Goal: Information Seeking & Learning: Learn about a topic

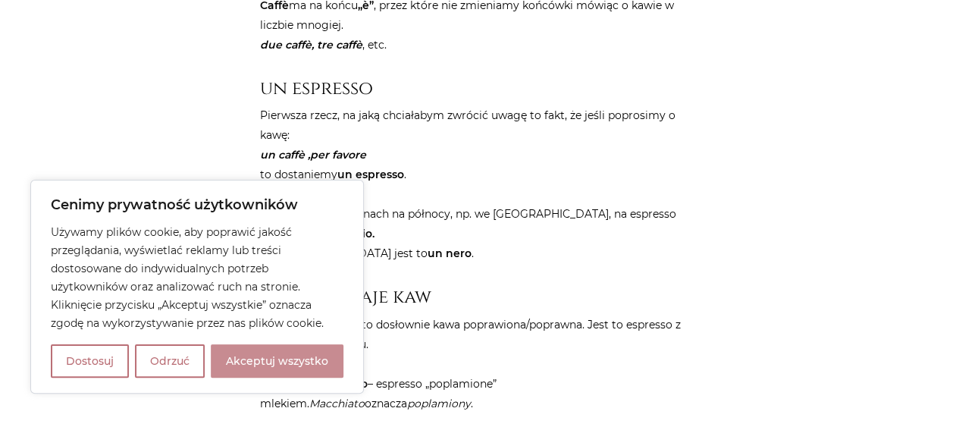
click at [289, 372] on button "Akceptuj wszystko" at bounding box center [277, 360] width 133 height 33
checkbox input "true"
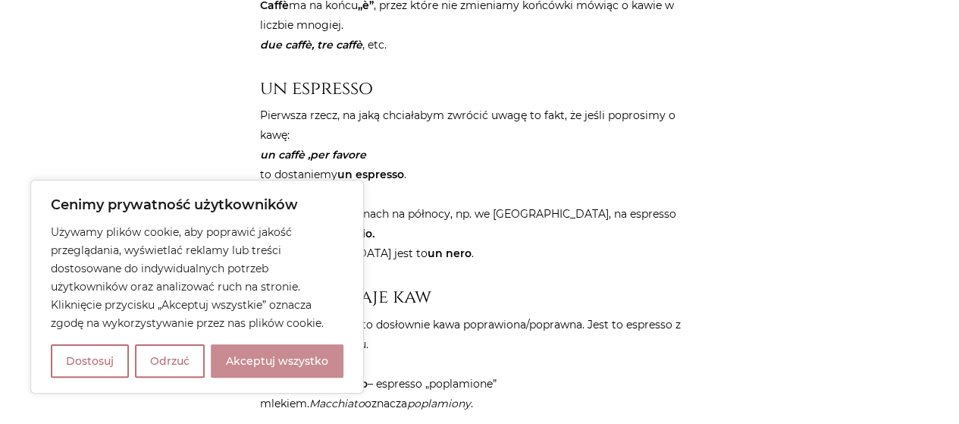
checkbox input "true"
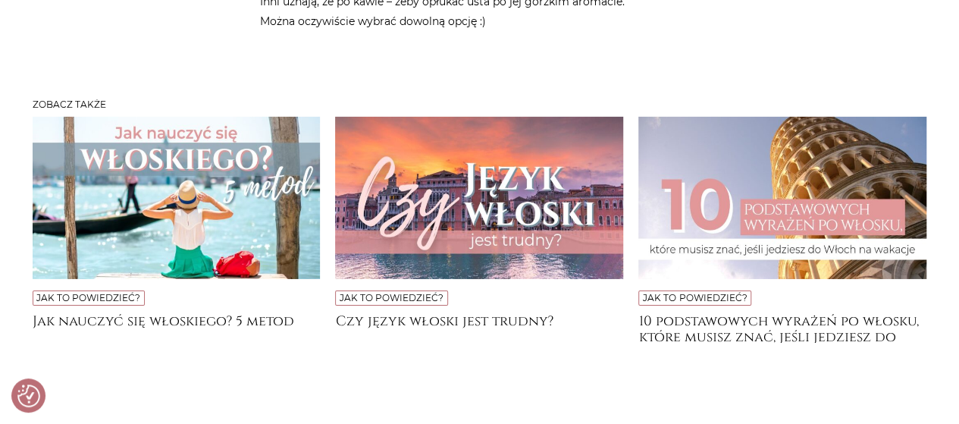
scroll to position [2503, 0]
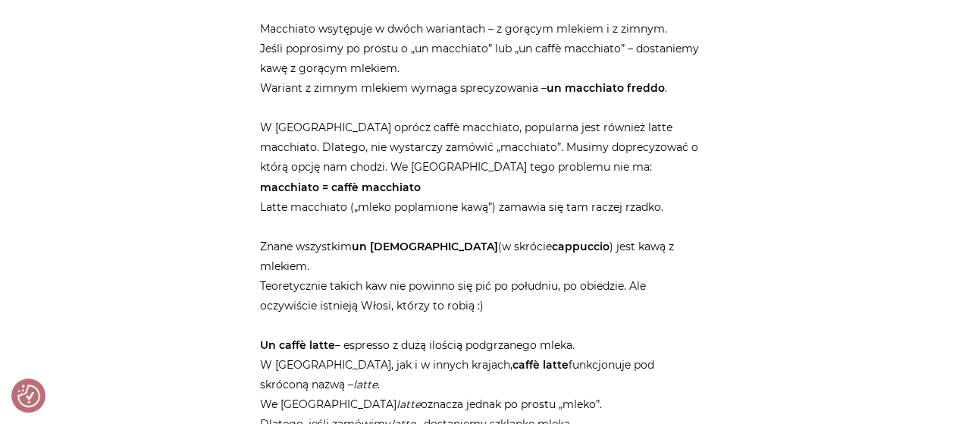
scroll to position [1138, 0]
